Goal: Check status: Check status

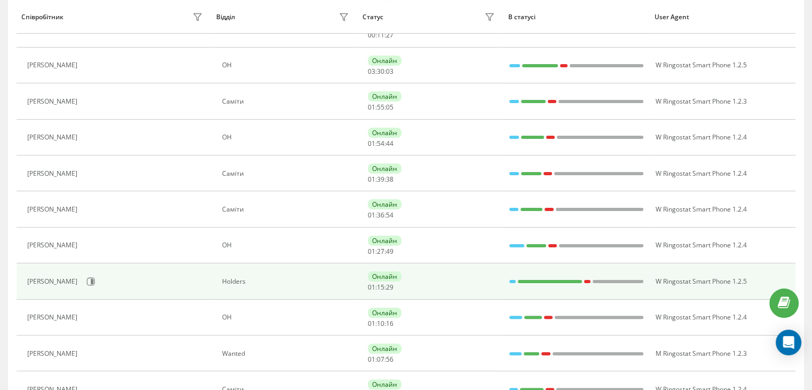
scroll to position [214, 0]
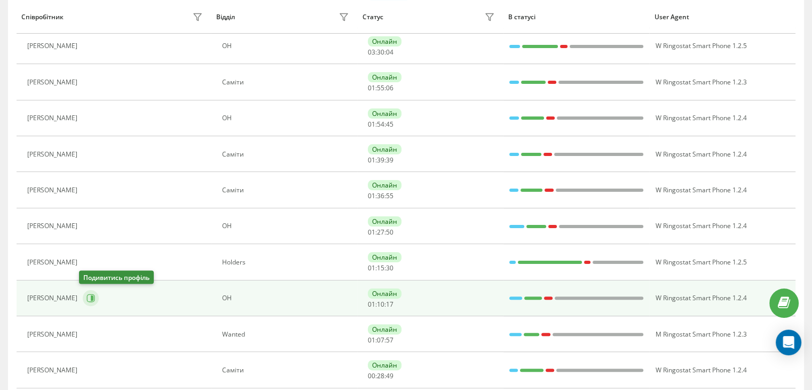
click at [87, 295] on icon at bounding box center [91, 298] width 9 height 9
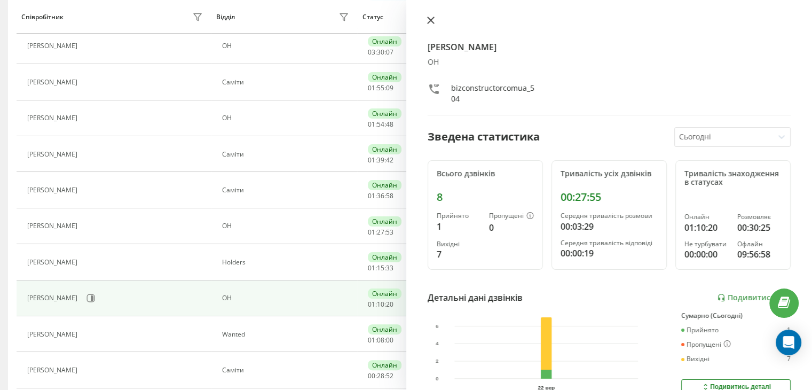
click at [425, 21] on button at bounding box center [431, 21] width 14 height 10
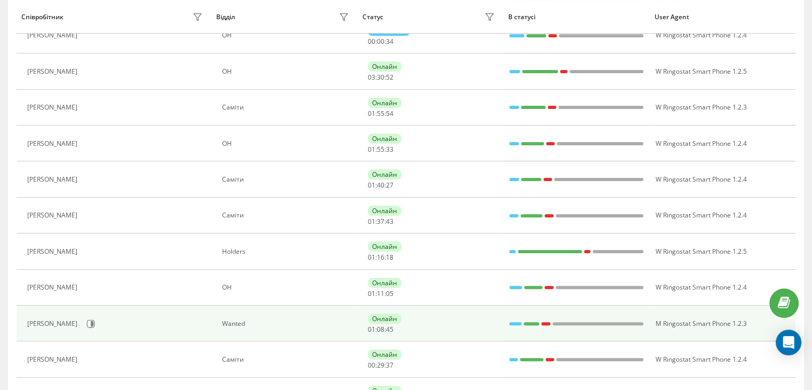
scroll to position [160, 0]
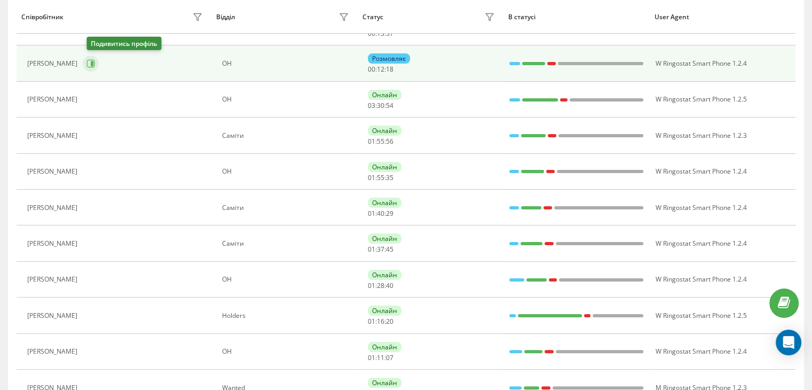
click at [92, 66] on icon at bounding box center [91, 63] width 9 height 9
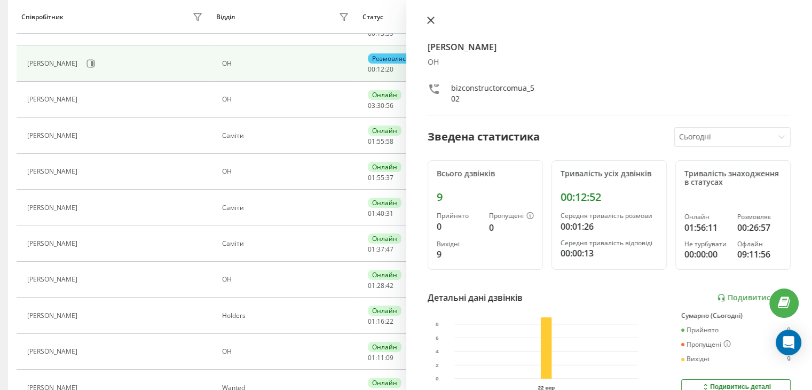
click at [428, 26] on button at bounding box center [431, 21] width 14 height 10
